Goal: Information Seeking & Learning: Learn about a topic

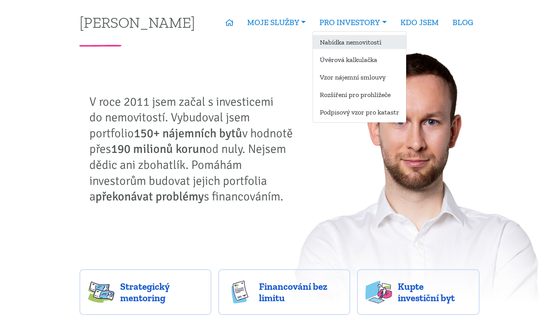
click at [363, 37] on link "Nabídka nemovitostí" at bounding box center [359, 42] width 93 height 14
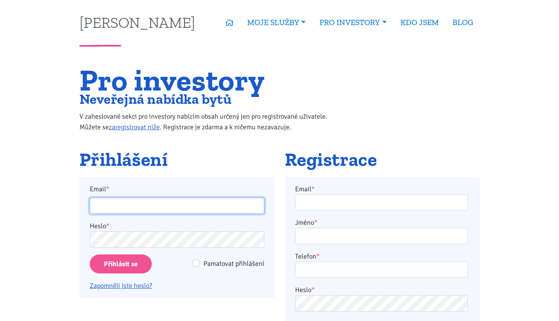
type input "dkutilova@seznam.cz"
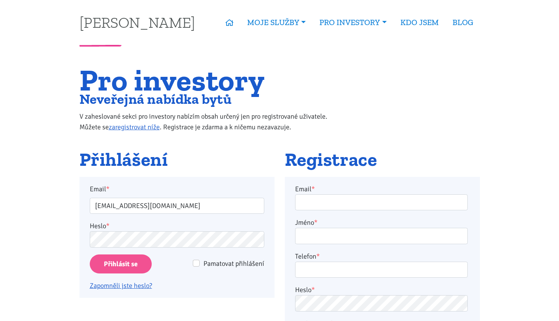
click at [126, 261] on input "Přihlásit se" at bounding box center [121, 263] width 62 height 19
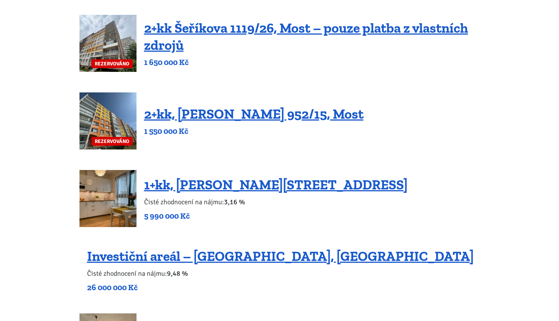
scroll to position [139, 0]
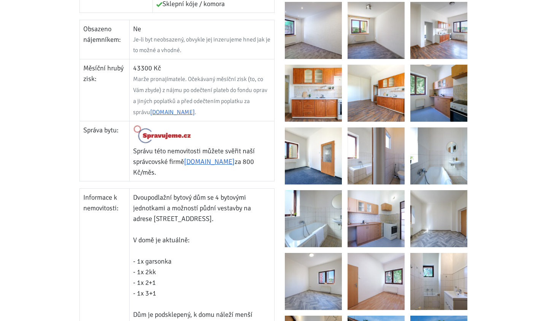
scroll to position [401, 0]
